Goal: Task Accomplishment & Management: Manage account settings

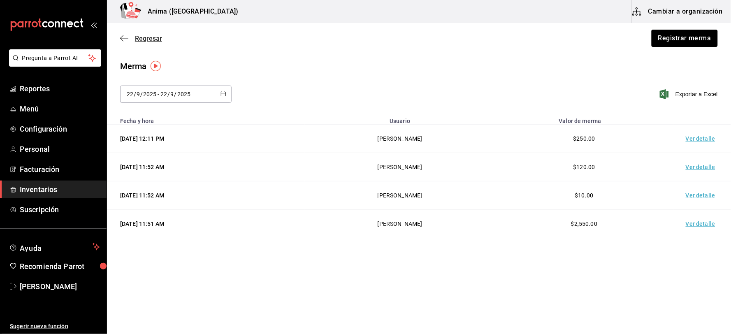
click at [160, 37] on span "Regresar" at bounding box center [148, 39] width 27 height 8
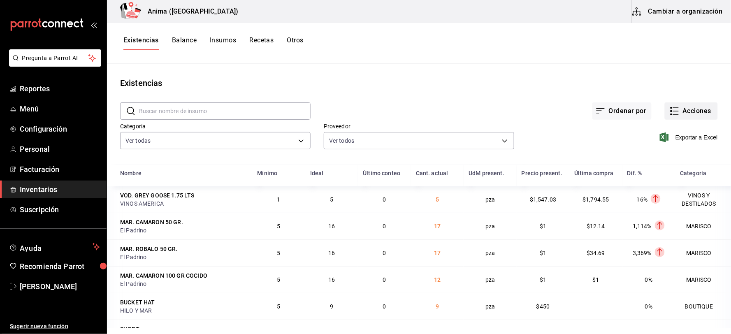
click at [684, 113] on button "Acciones" at bounding box center [691, 110] width 53 height 17
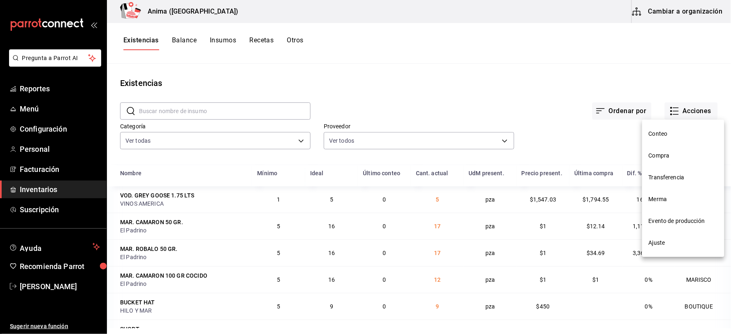
click at [660, 156] on span "Compra" at bounding box center [683, 155] width 69 height 9
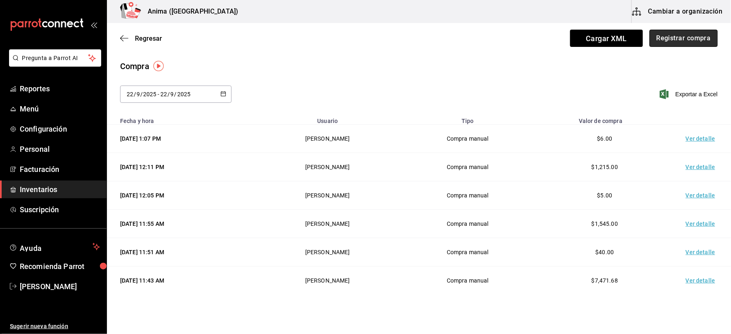
click at [693, 32] on button "Registrar compra" at bounding box center [684, 38] width 68 height 17
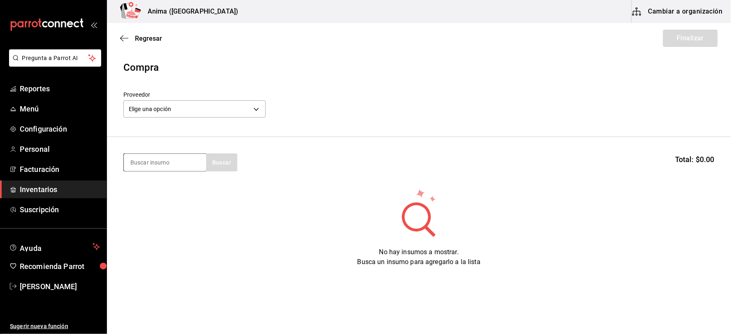
click at [153, 161] on input at bounding box center [165, 162] width 82 height 17
type input "PINOT"
click at [223, 167] on div "PINOT Buscar" at bounding box center [180, 162] width 114 height 18
click at [177, 161] on input "PINOT" at bounding box center [165, 162] width 82 height 17
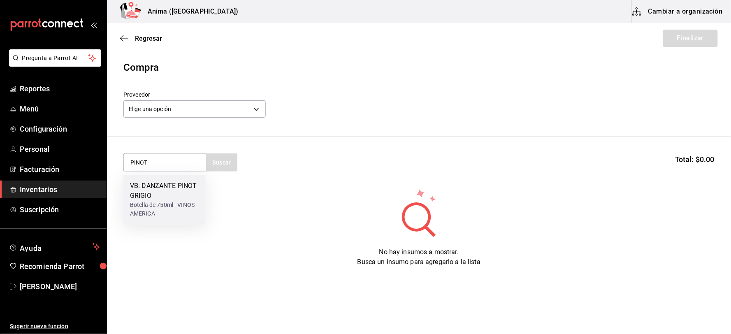
click at [179, 198] on div "VB. DANZANTE PINOT GRIGIO" at bounding box center [164, 191] width 69 height 20
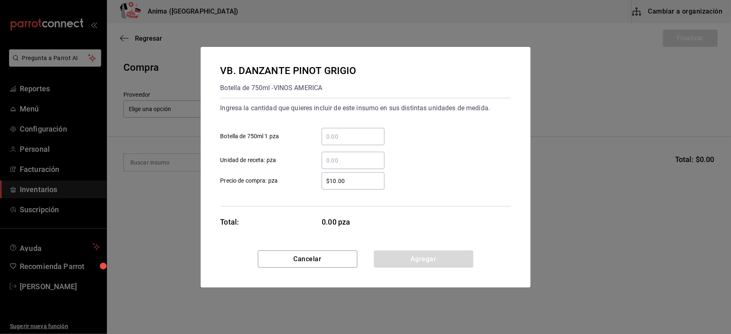
click at [342, 157] on input "​ Unidad de receta: pza" at bounding box center [353, 161] width 63 height 10
click at [339, 135] on input "​ Botella de 750ml 1 pza" at bounding box center [353, 137] width 63 height 10
type input "5"
type input "$377.65"
click button "Agregar" at bounding box center [424, 259] width 100 height 17
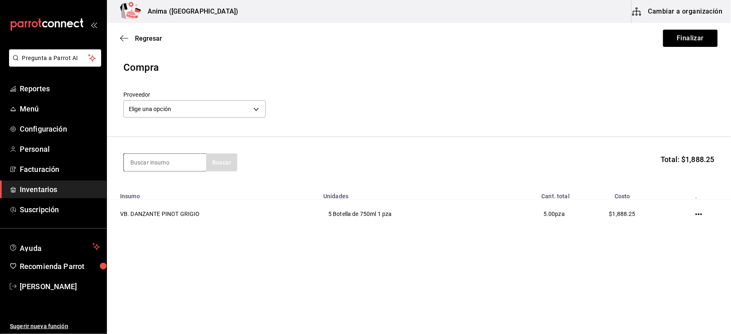
click at [147, 162] on input at bounding box center [165, 162] width 82 height 17
type input "ROUND"
click at [164, 203] on div "Botella de 750ml - VINOS AMERICA" at bounding box center [164, 199] width 69 height 17
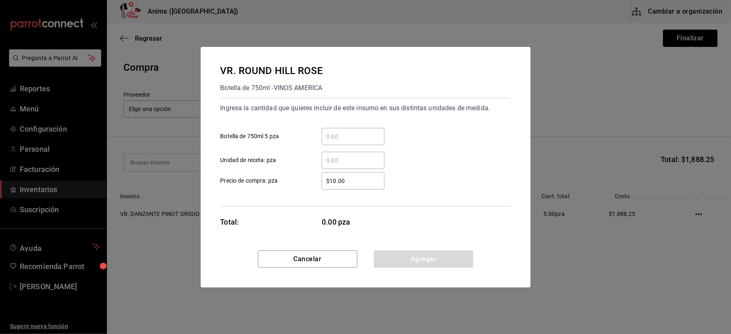
click at [347, 160] on input "​ Unidad de receta: pza" at bounding box center [353, 161] width 63 height 10
click at [334, 133] on input "​ Botella de 750ml 5 pza" at bounding box center [353, 137] width 63 height 10
type input "2"
type input "$209.3"
click button "Agregar" at bounding box center [424, 259] width 100 height 17
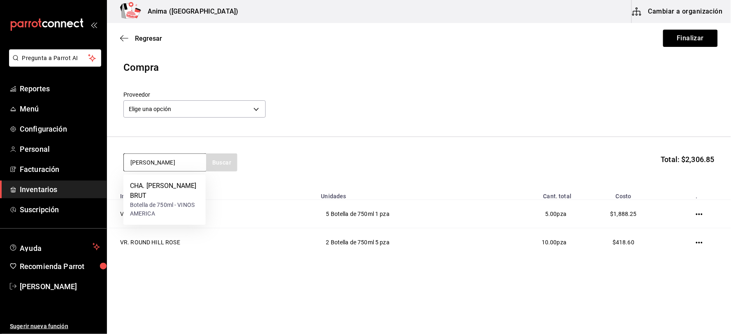
click at [179, 163] on input "[PERSON_NAME]" at bounding box center [165, 162] width 82 height 17
type input "ACE"
click at [184, 193] on div "CHA. ACE OF SPADES ROSE" at bounding box center [164, 191] width 69 height 20
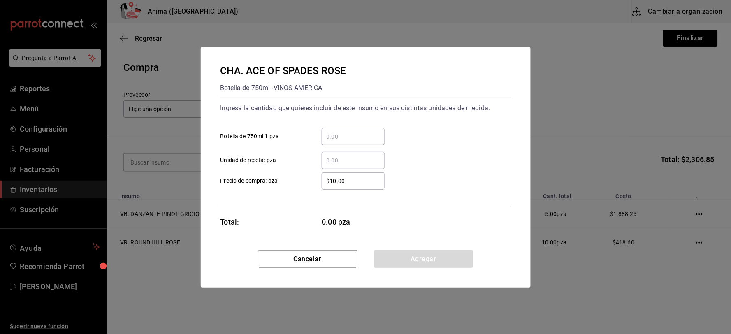
click at [340, 137] on input "​ Botella de 750ml 1 pza" at bounding box center [353, 137] width 63 height 10
type input "1"
type input "$6"
type input "$70,000"
click at [364, 178] on input "$70,000" at bounding box center [353, 181] width 63 height 10
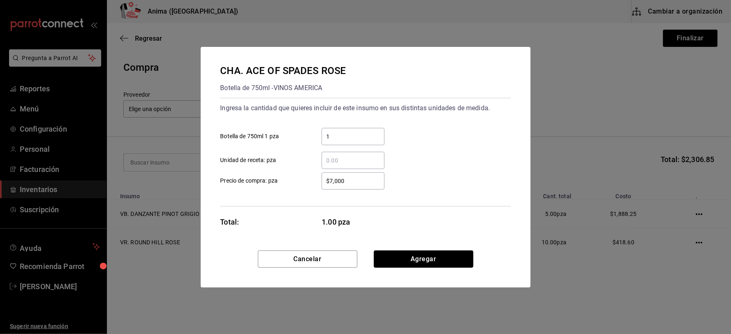
type input "$7,000"
click button "Agregar" at bounding box center [424, 259] width 100 height 17
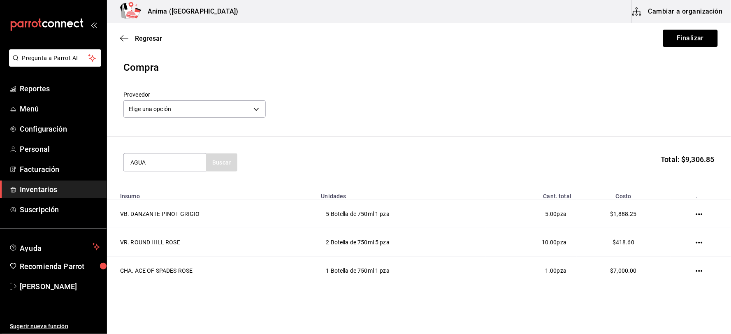
type input "AGUA"
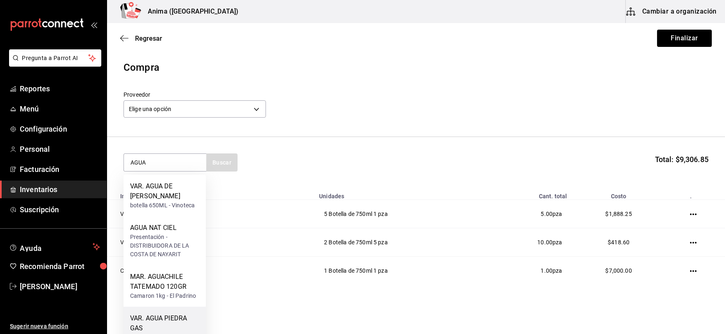
click at [181, 319] on div "VAR. AGUA PIEDRA GAS" at bounding box center [164, 324] width 69 height 20
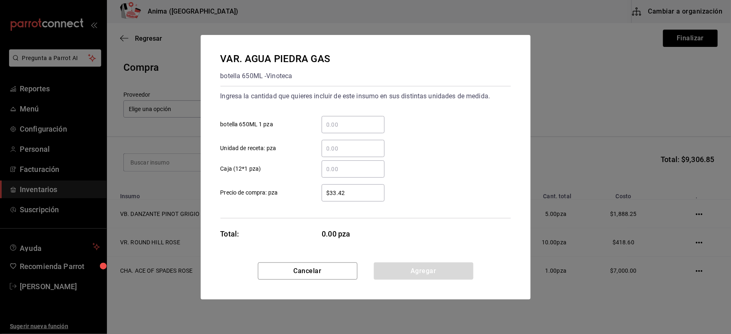
click at [346, 151] on input "​ Unidad de receta: pza" at bounding box center [353, 149] width 63 height 10
type input "2"
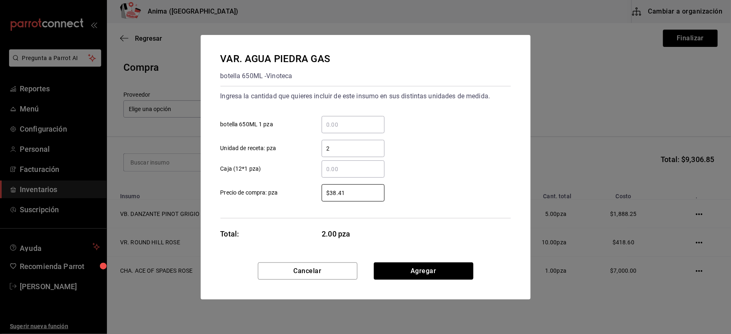
type input "$38.41"
click button "Agregar" at bounding box center [424, 271] width 100 height 17
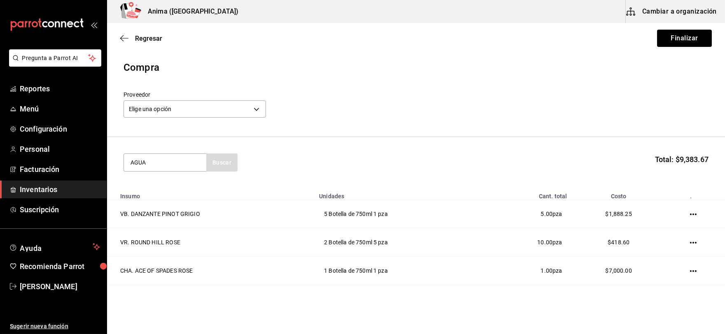
type input "AGUA"
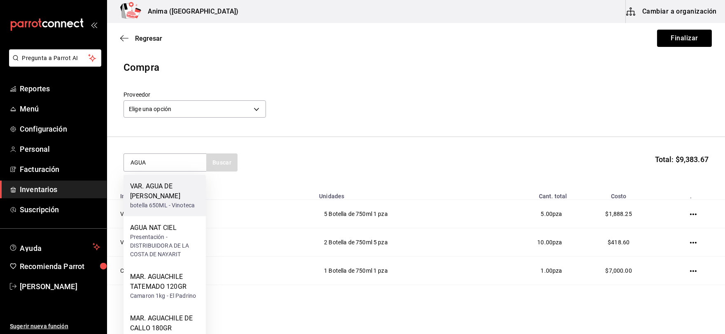
click at [168, 201] on div "botella 650ML - Vinoteca" at bounding box center [164, 205] width 69 height 9
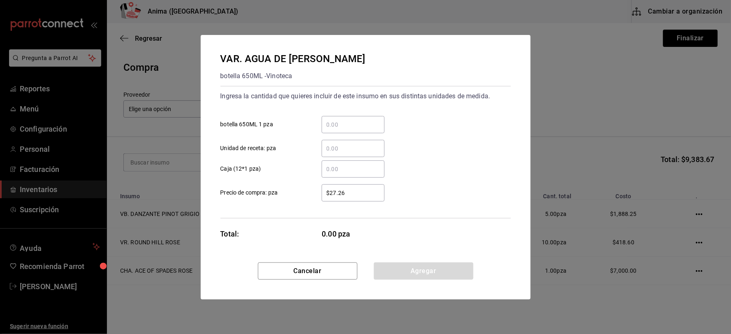
click at [358, 146] on input "​ Unidad de receta: pza" at bounding box center [353, 149] width 63 height 10
type input "24"
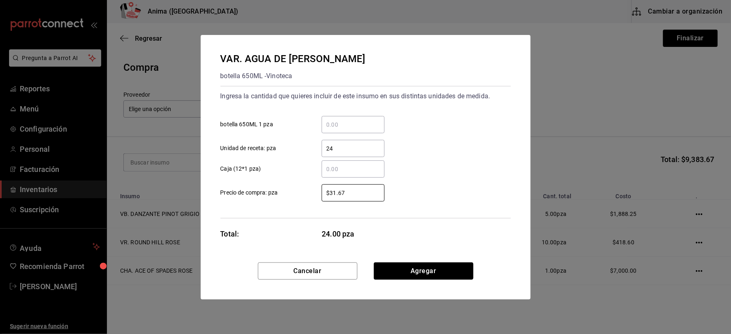
type input "$31.67"
click button "Agregar" at bounding box center [424, 271] width 100 height 17
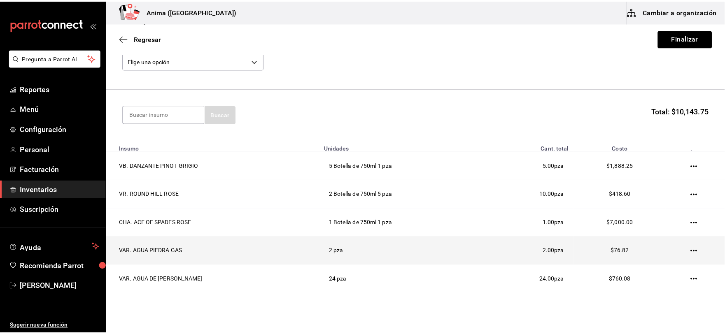
scroll to position [80, 0]
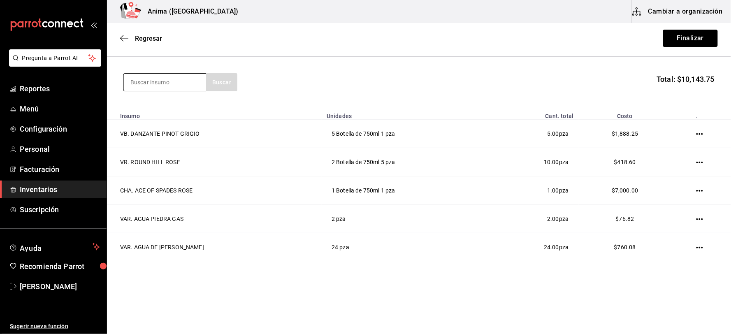
click at [153, 79] on input at bounding box center [165, 82] width 82 height 17
type input "MACALLA"
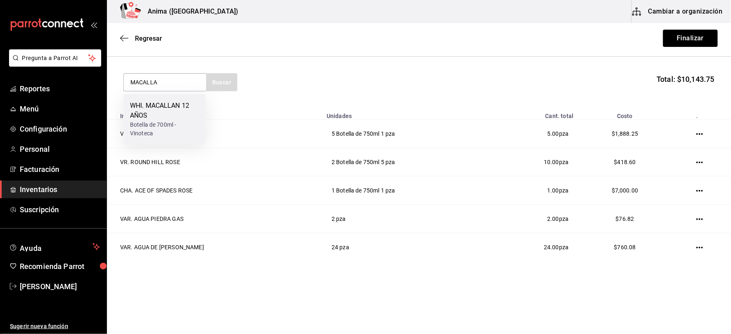
click at [163, 125] on div "Botella de 700ml - Vinoteca" at bounding box center [164, 129] width 69 height 17
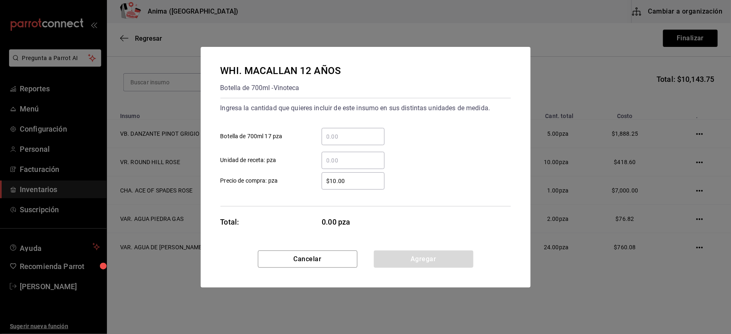
click at [349, 160] on input "​ Unidad de receta: pza" at bounding box center [353, 161] width 63 height 10
click at [344, 144] on div "​" at bounding box center [353, 136] width 63 height 17
click at [344, 142] on input "​ Botella de 700ml 17 pza" at bounding box center [353, 137] width 63 height 10
type input "6"
type input "$1,586.13"
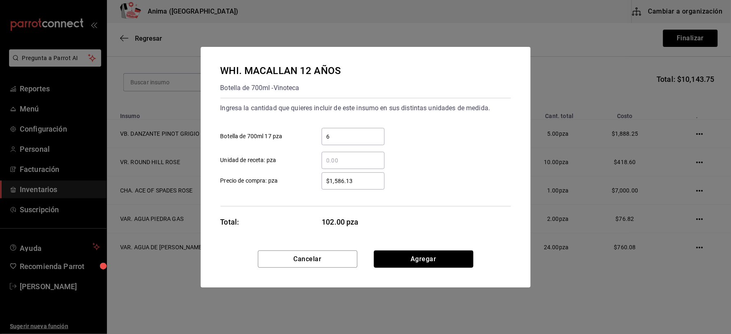
click button "Agregar" at bounding box center [424, 259] width 100 height 17
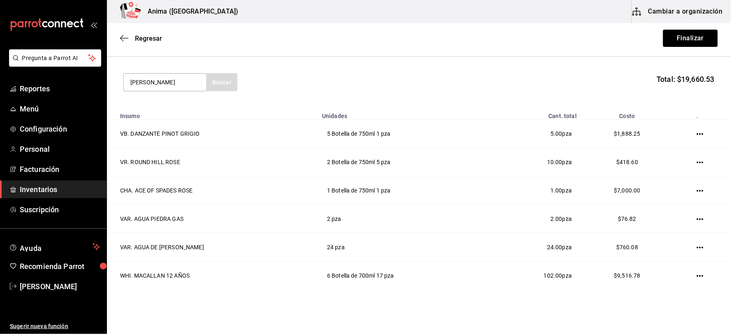
type input "[PERSON_NAME]"
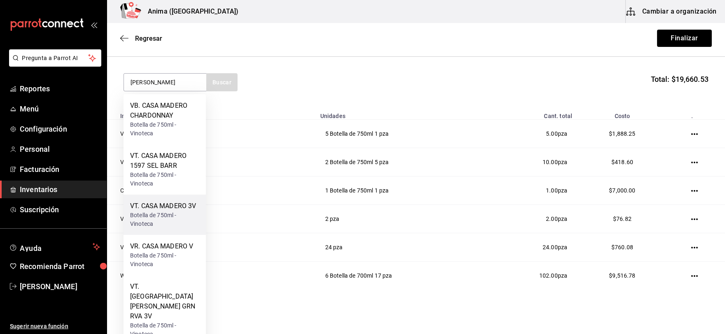
click at [176, 211] on div "Botella de 750ml - Vinoteca" at bounding box center [164, 219] width 69 height 17
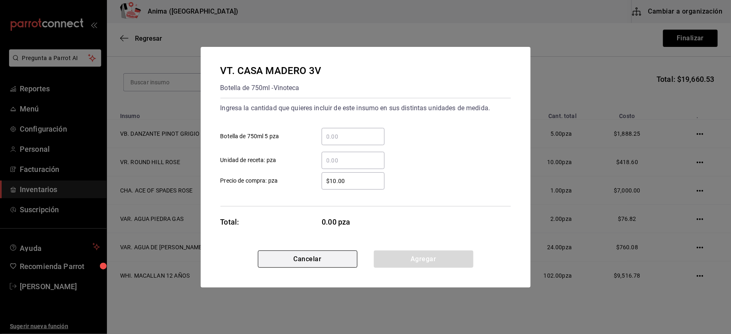
click at [302, 263] on button "Cancelar" at bounding box center [308, 259] width 100 height 17
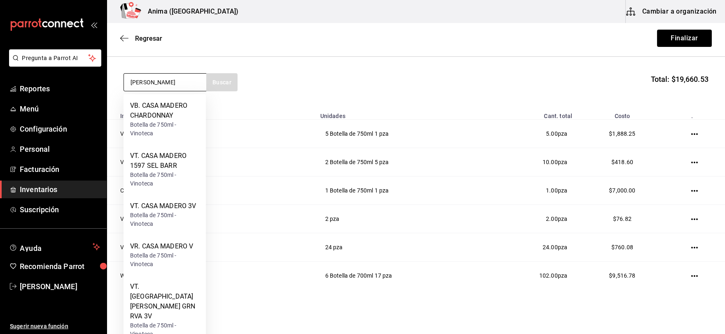
type input "[PERSON_NAME]"
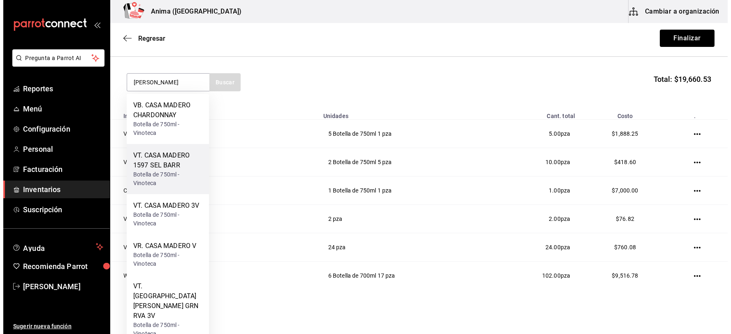
scroll to position [109, 0]
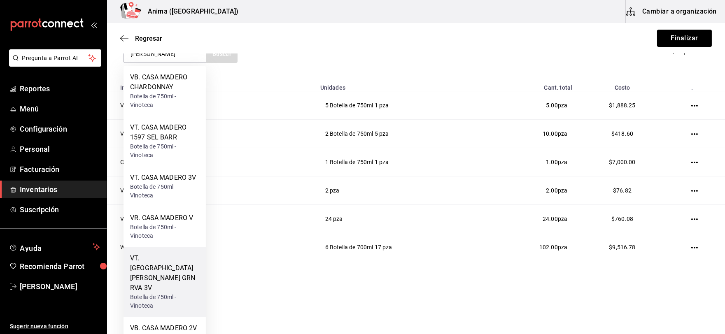
click at [167, 266] on div "VT. [GEOGRAPHIC_DATA][PERSON_NAME] GRN RVA 3V" at bounding box center [164, 272] width 69 height 39
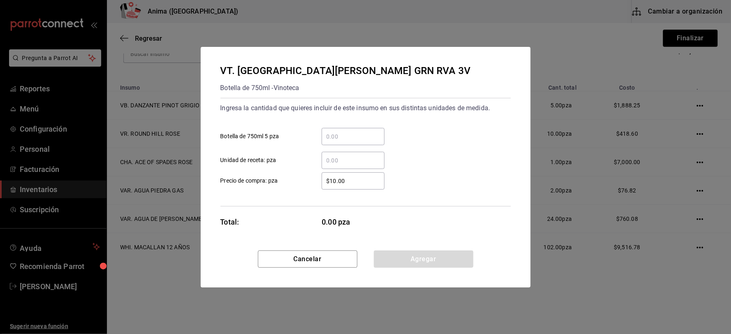
click at [351, 138] on input "​ Botella de 750ml 5 pza" at bounding box center [353, 137] width 63 height 10
type input "1"
type input "$1,023.75"
click button "Agregar" at bounding box center [424, 259] width 100 height 17
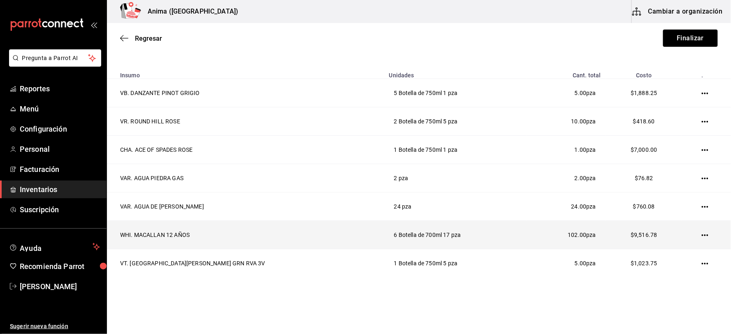
scroll to position [137, 0]
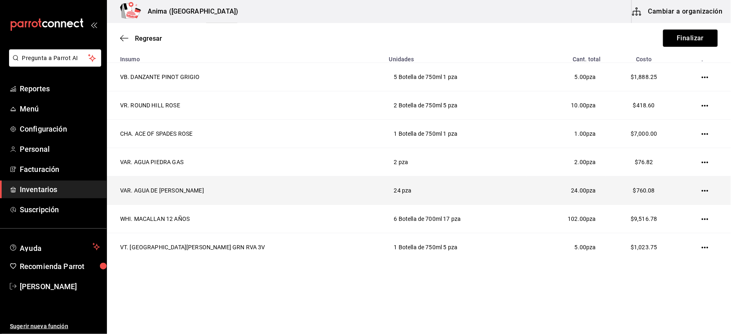
click at [690, 190] on td at bounding box center [706, 191] width 49 height 28
click at [702, 191] on icon "button" at bounding box center [705, 191] width 7 height 7
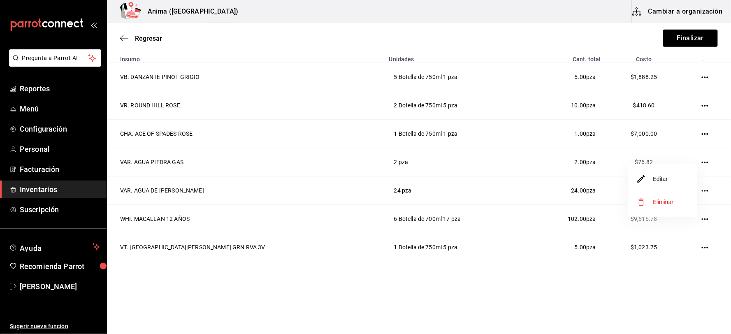
click at [671, 182] on li "Editar" at bounding box center [662, 178] width 69 height 23
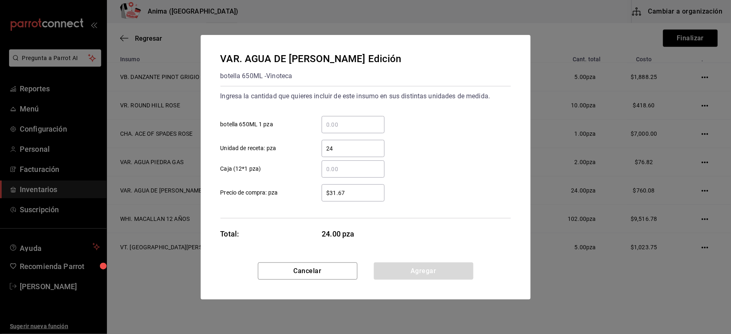
click at [348, 150] on input "24" at bounding box center [353, 149] width 63 height 10
type input "244"
click at [411, 276] on button "Agregar" at bounding box center [424, 271] width 100 height 17
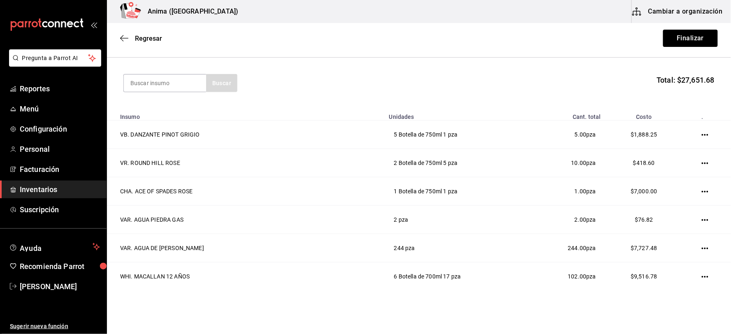
scroll to position [0, 0]
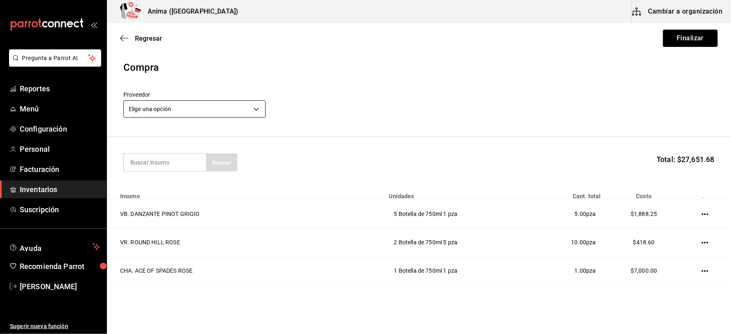
click at [199, 113] on body "Pregunta a Parrot AI Reportes Menú Configuración Personal Facturación Inventari…" at bounding box center [365, 144] width 731 height 288
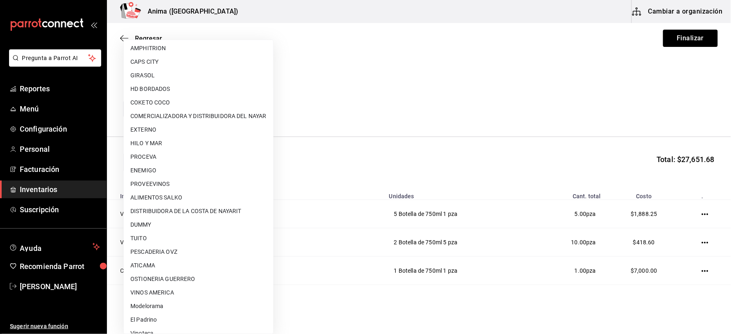
scroll to position [106, 0]
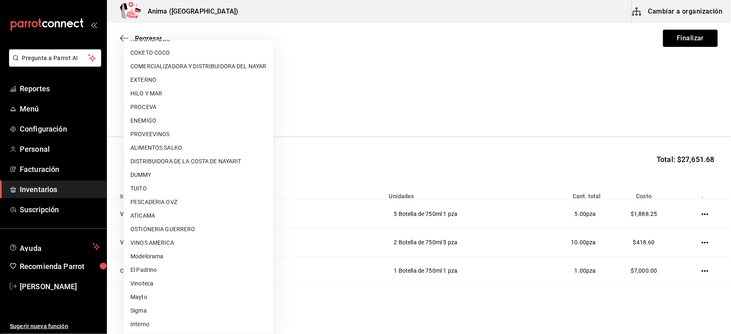
click at [160, 244] on li "VINOS AMERICA" at bounding box center [198, 243] width 149 height 14
type input "1fe8d86c-90f3-4365-b4ad-15fcc30ab7b2"
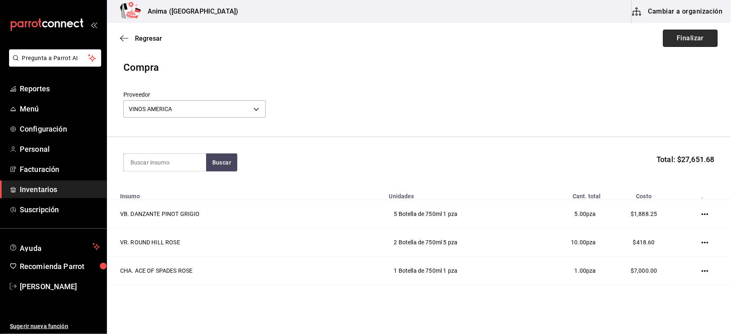
click at [666, 38] on button "Finalizar" at bounding box center [690, 38] width 55 height 17
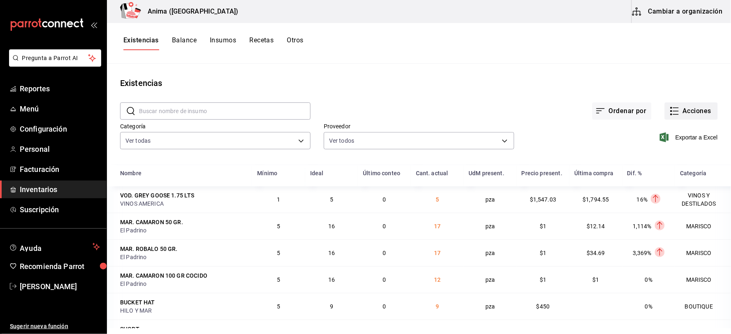
click at [671, 109] on icon "button" at bounding box center [675, 111] width 10 height 10
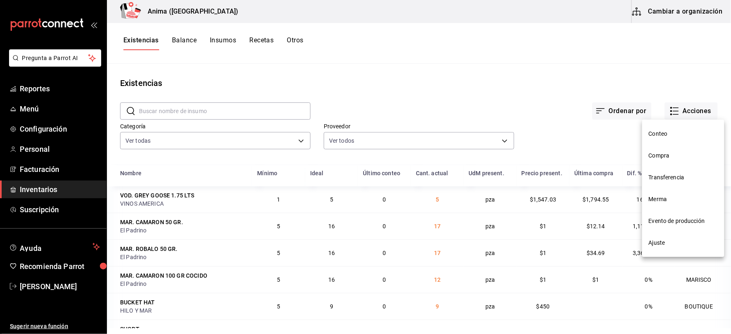
click at [668, 162] on li "Compra" at bounding box center [683, 156] width 82 height 22
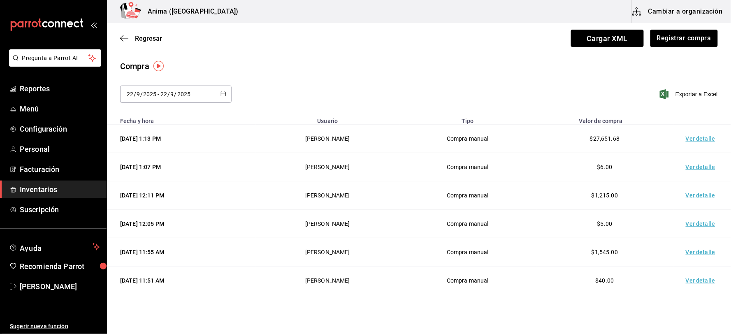
click at [685, 140] on td "Ver detalle" at bounding box center [703, 139] width 58 height 28
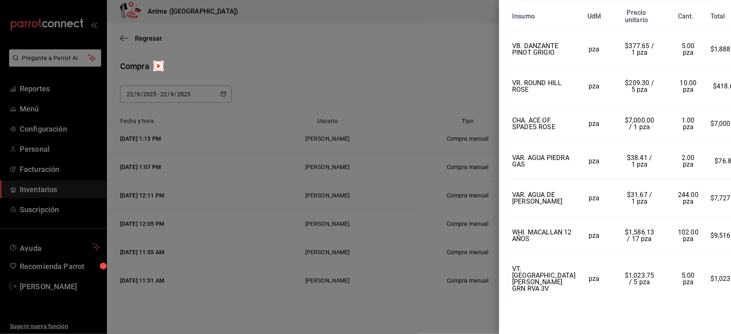
scroll to position [243, 0]
click at [373, 120] on div at bounding box center [365, 167] width 731 height 334
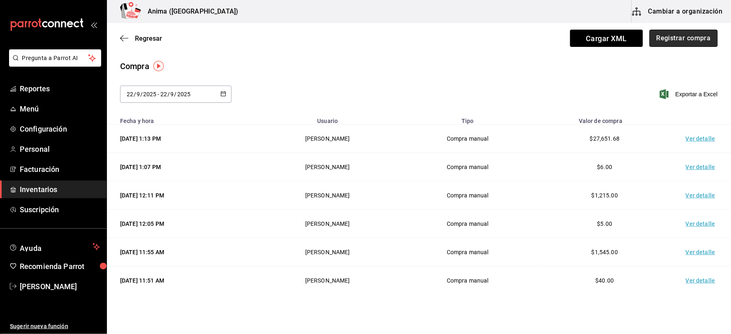
click at [679, 42] on button "Registrar compra" at bounding box center [684, 38] width 68 height 17
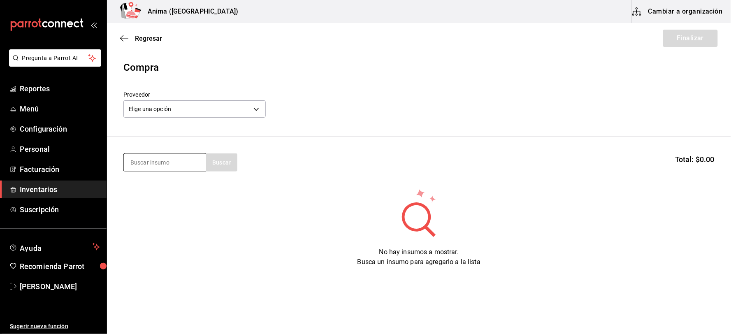
click at [151, 159] on input at bounding box center [165, 162] width 82 height 17
type input "CORO"
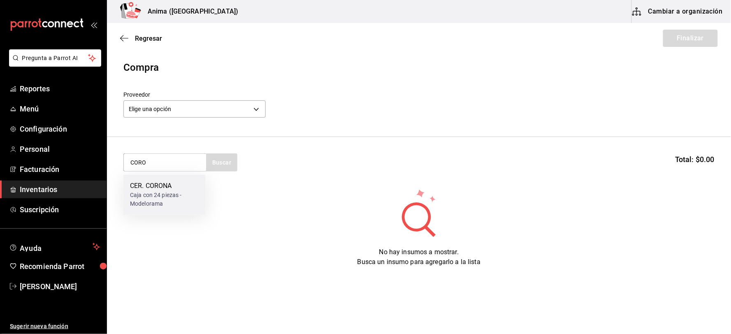
click at [177, 191] on div "Caja con 24 piezas - Modelorama" at bounding box center [164, 199] width 69 height 17
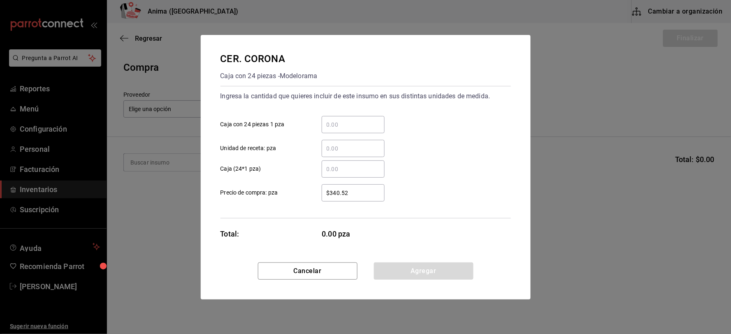
click at [349, 144] on input "​ Unidad de receta: pza" at bounding box center [353, 149] width 63 height 10
type input "72"
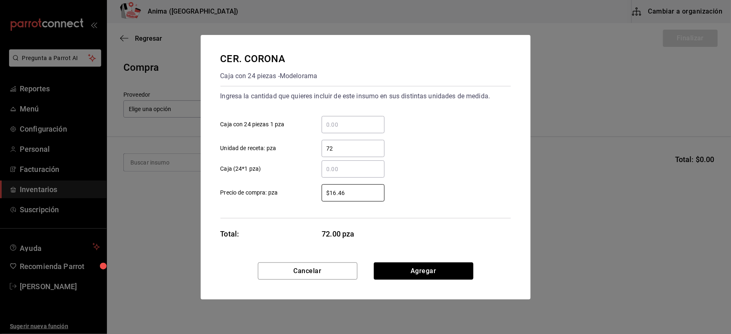
type input "$16.46"
click button "Agregar" at bounding box center [424, 271] width 100 height 17
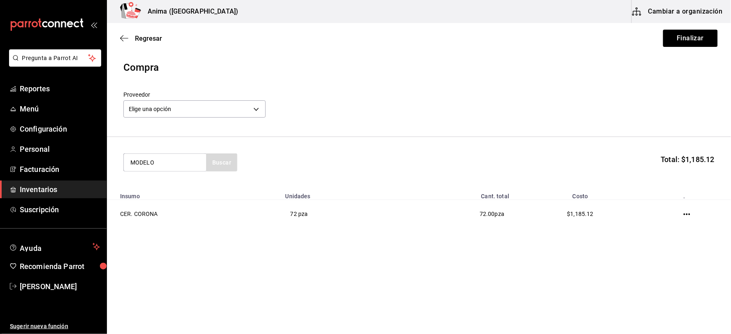
type input "MODELO"
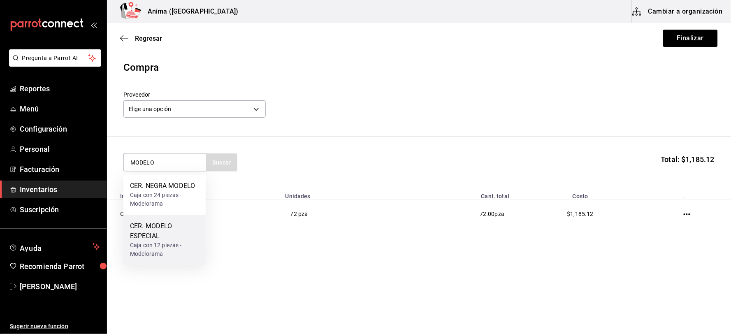
click at [165, 236] on div "CER. MODELO ESPECIAL" at bounding box center [164, 232] width 69 height 20
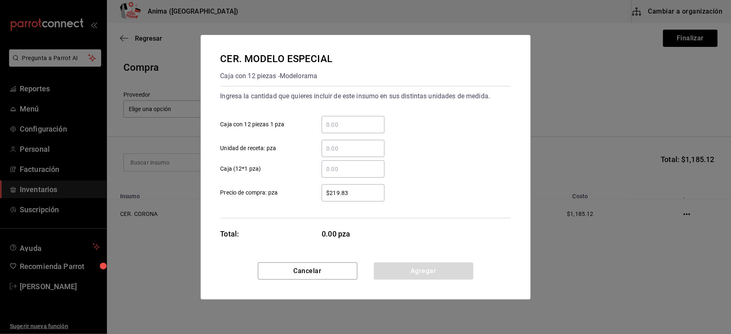
click at [344, 145] on input "​ Unidad de receta: pza" at bounding box center [353, 149] width 63 height 10
type input "1"
type input "24"
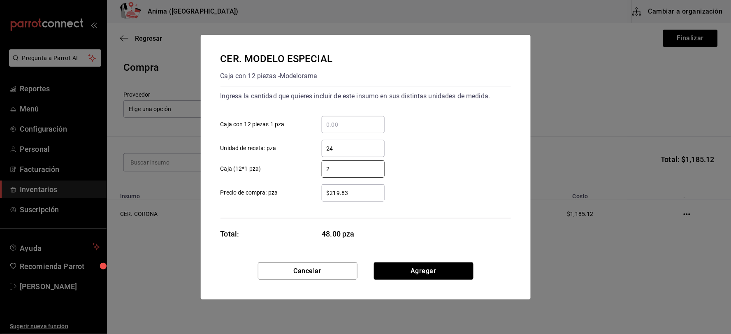
type input "2"
type input "$21.25"
click button "Agregar" at bounding box center [424, 271] width 100 height 17
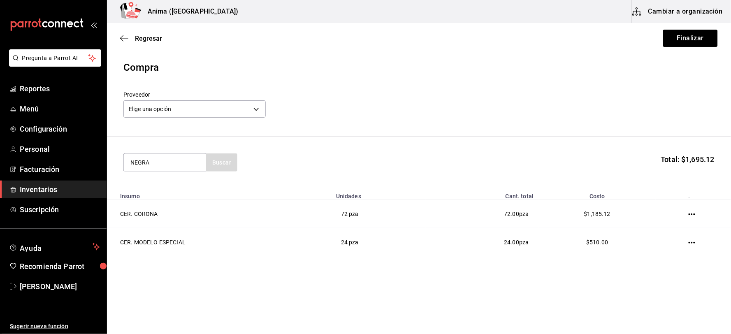
type input "NEGRA"
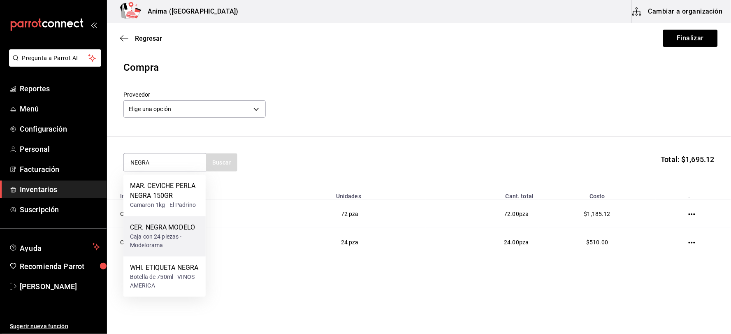
click at [146, 231] on div "CER. NEGRA MODELO" at bounding box center [164, 228] width 69 height 10
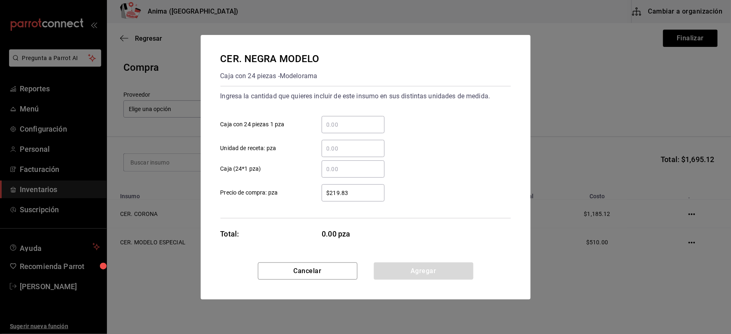
click at [340, 152] on input "​ Unidad de receta: pza" at bounding box center [353, 149] width 63 height 10
type input "12"
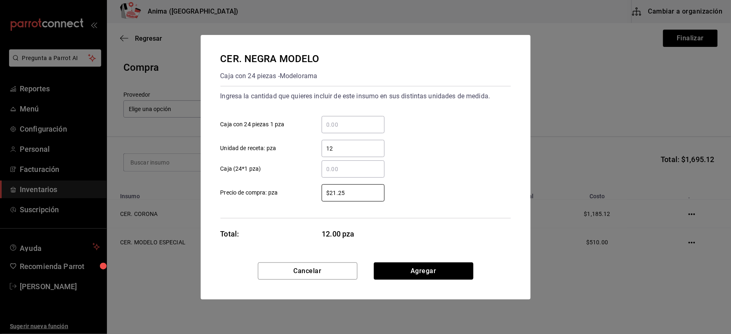
type input "$21.25"
click button "Agregar" at bounding box center [424, 271] width 100 height 17
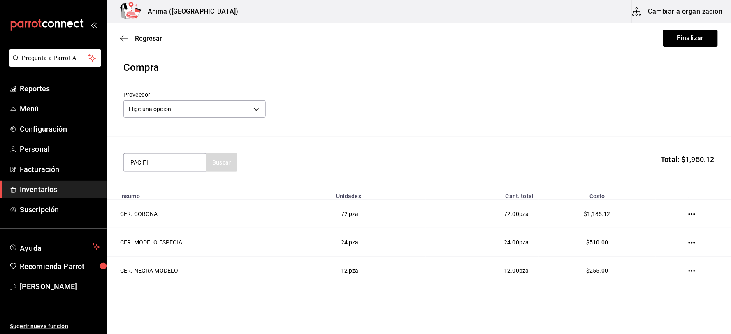
type input "PACIFI"
click at [167, 193] on div "Caja con 12 piezas - Modelorama" at bounding box center [164, 199] width 69 height 17
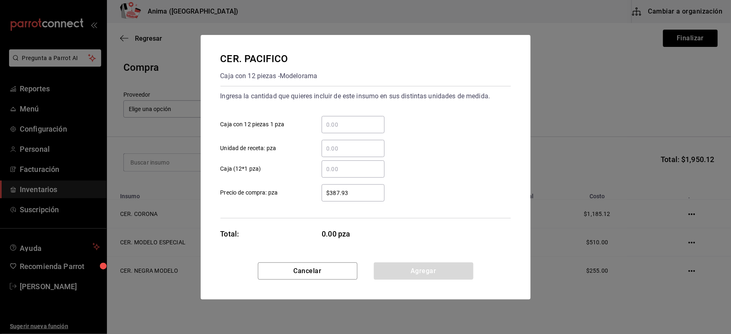
click at [348, 153] on div "​" at bounding box center [353, 148] width 63 height 17
click at [348, 153] on input "​ Unidad de receta: pza" at bounding box center [353, 149] width 63 height 10
type input "120"
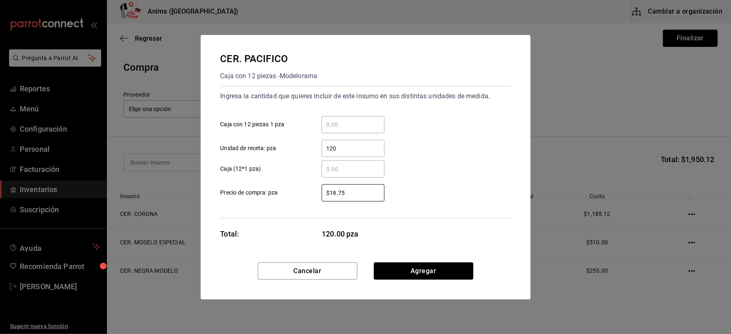
type input "$18.75"
click button "Agregar" at bounding box center [424, 271] width 100 height 17
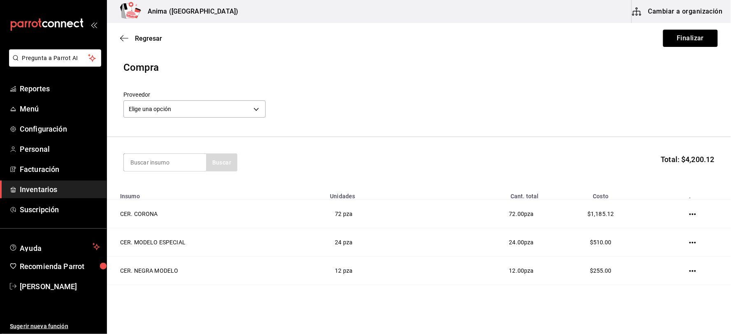
click at [204, 121] on header "Compra Proveedor Elige una opción default" at bounding box center [419, 98] width 624 height 77
click at [200, 116] on body "Pregunta a Parrot AI Reportes Menú Configuración Personal Facturación Inventari…" at bounding box center [365, 144] width 731 height 288
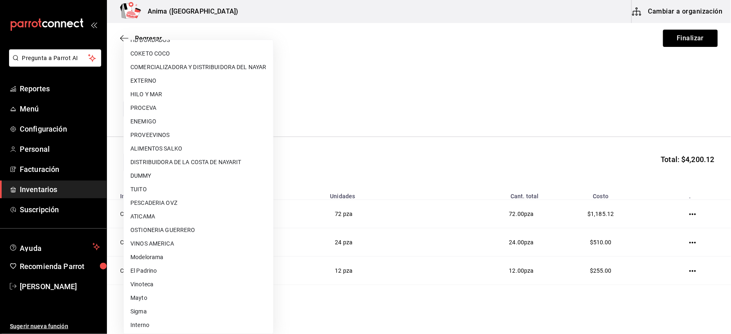
scroll to position [106, 0]
click at [165, 258] on li "Modelorama" at bounding box center [198, 257] width 149 height 14
type input "d5084155-126a-448e-932f-82e4152a0ee4"
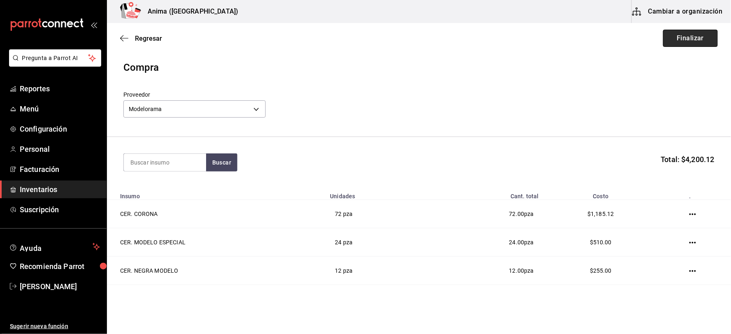
click at [694, 38] on button "Finalizar" at bounding box center [690, 38] width 55 height 17
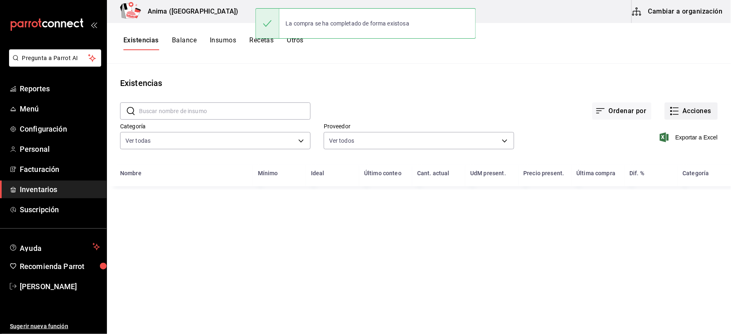
click at [689, 112] on button "Acciones" at bounding box center [691, 110] width 53 height 17
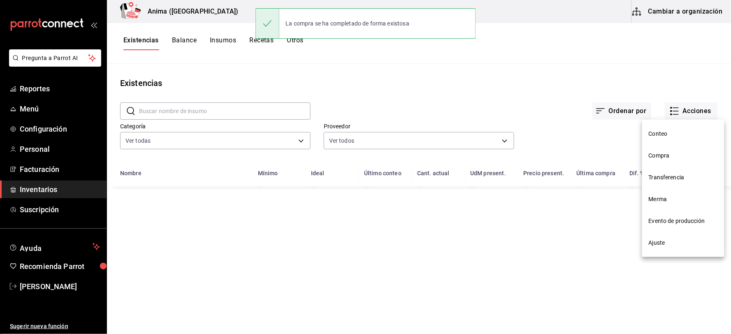
click at [667, 158] on span "Compra" at bounding box center [683, 155] width 69 height 9
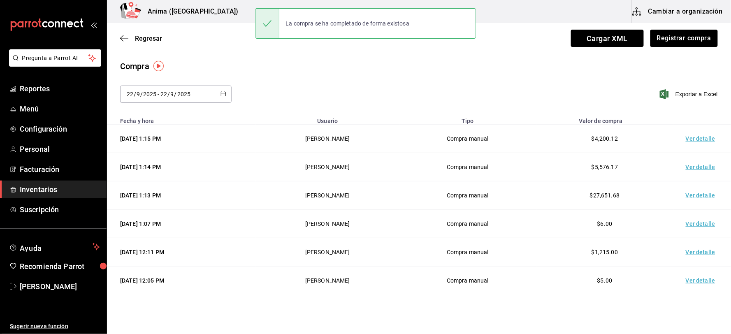
click at [690, 139] on td "Ver detalle" at bounding box center [703, 139] width 58 height 28
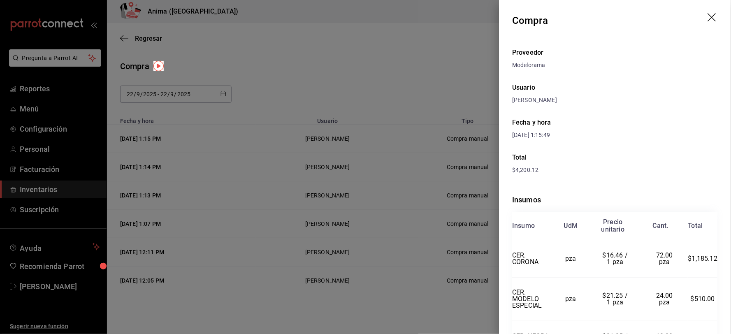
click at [339, 133] on div at bounding box center [365, 167] width 731 height 334
